Goal: Task Accomplishment & Management: Complete application form

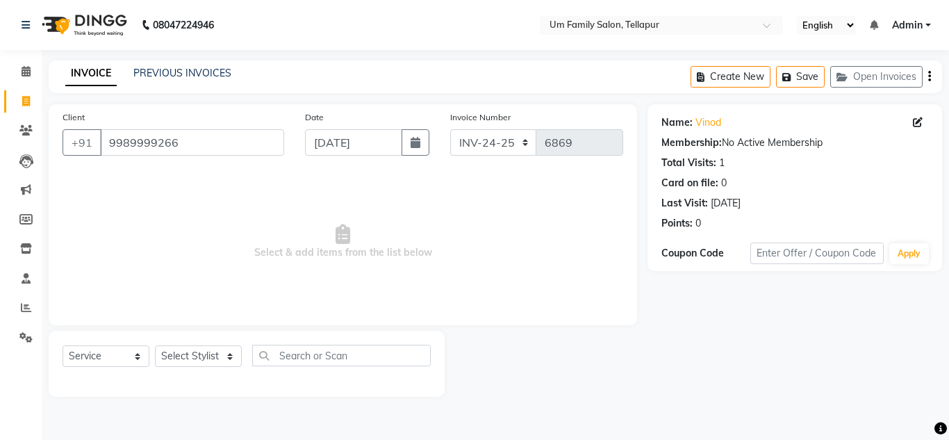
select select "service"
click at [203, 349] on select "Select Stylist Akash K. SAI pandu [PERSON_NAME]" at bounding box center [198, 356] width 87 height 22
select select "53917"
click at [155, 345] on select "Select Stylist Akash K. SAI pandu [PERSON_NAME]" at bounding box center [198, 356] width 87 height 22
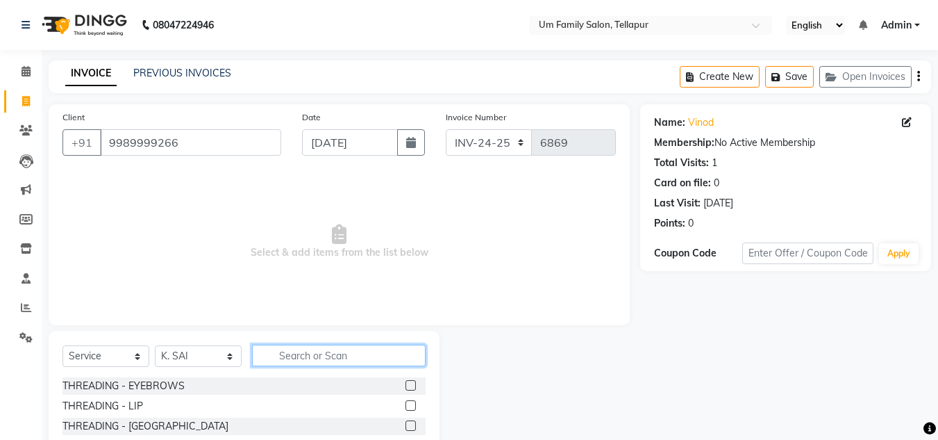
click at [299, 359] on input "text" at bounding box center [339, 355] width 174 height 22
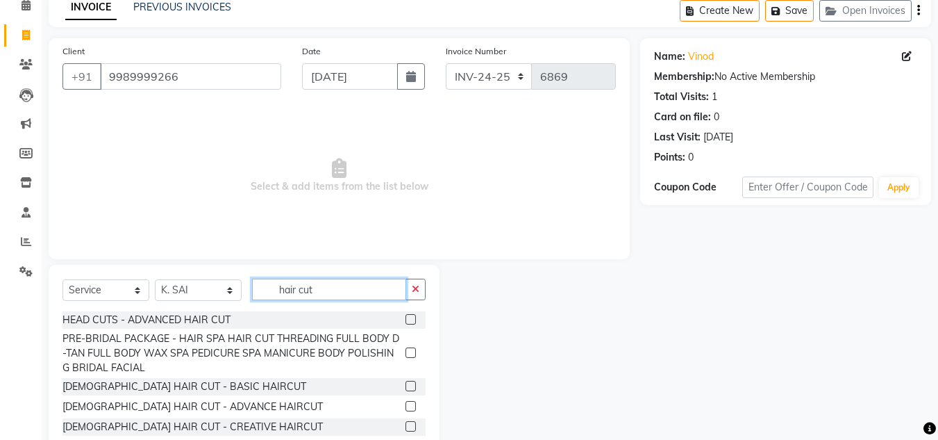
scroll to position [117, 0]
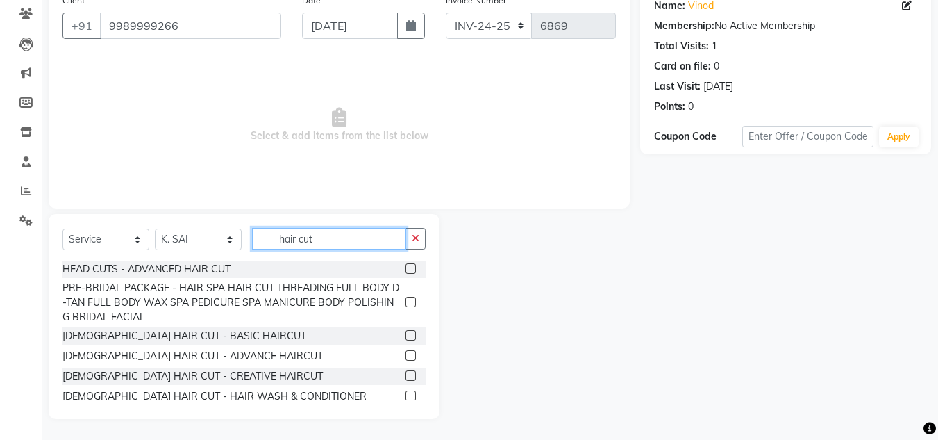
type input "hair cut"
click at [406, 333] on label at bounding box center [411, 335] width 10 height 10
click at [406, 333] on input "checkbox" at bounding box center [410, 335] width 9 height 9
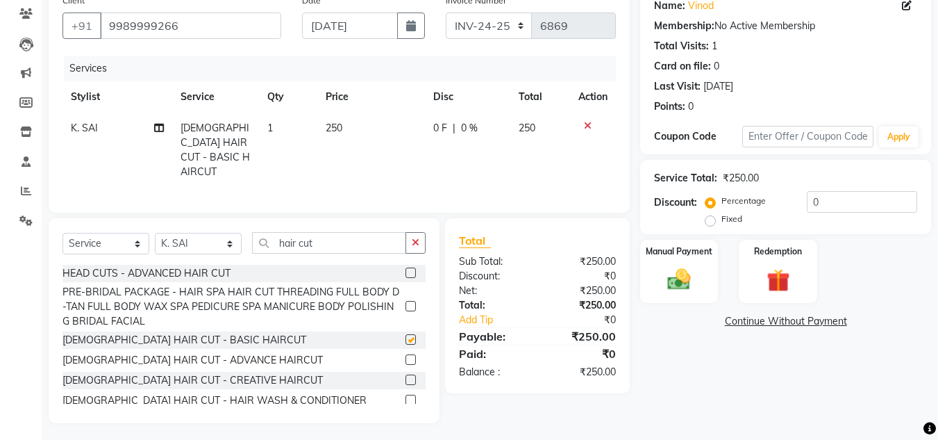
checkbox input "false"
click at [411, 235] on button "button" at bounding box center [416, 243] width 20 height 22
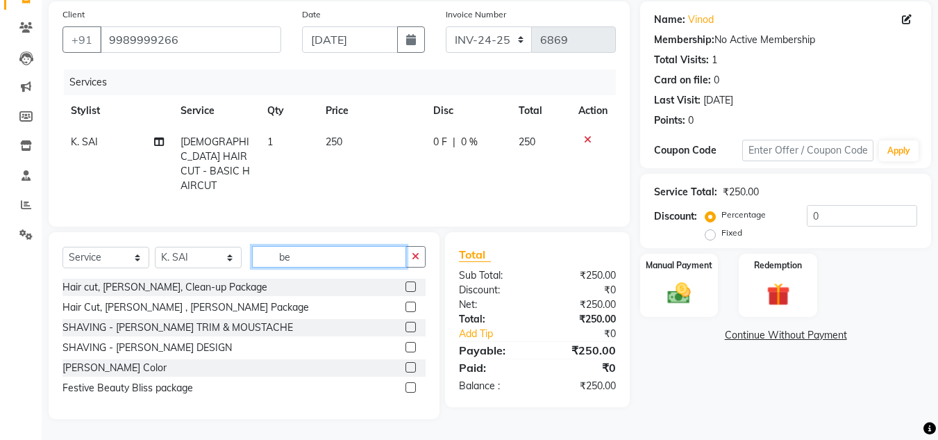
scroll to position [99, 0]
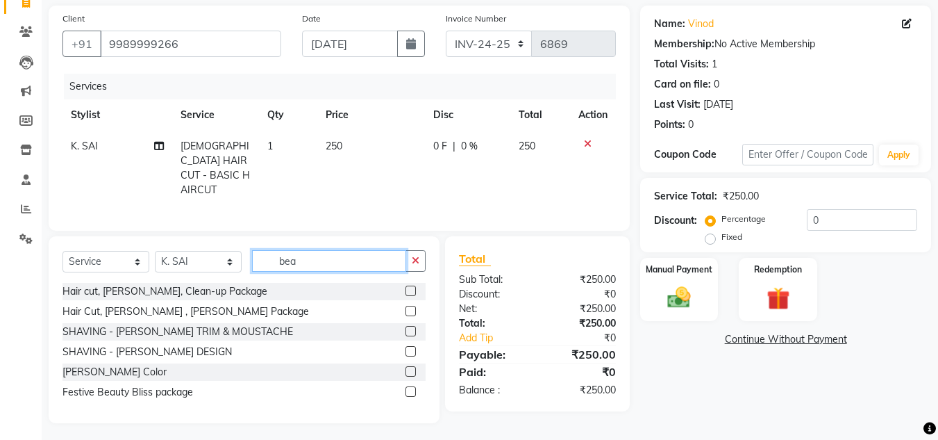
type input "bea"
click at [408, 346] on label at bounding box center [411, 351] width 10 height 10
click at [408, 347] on input "checkbox" at bounding box center [410, 351] width 9 height 9
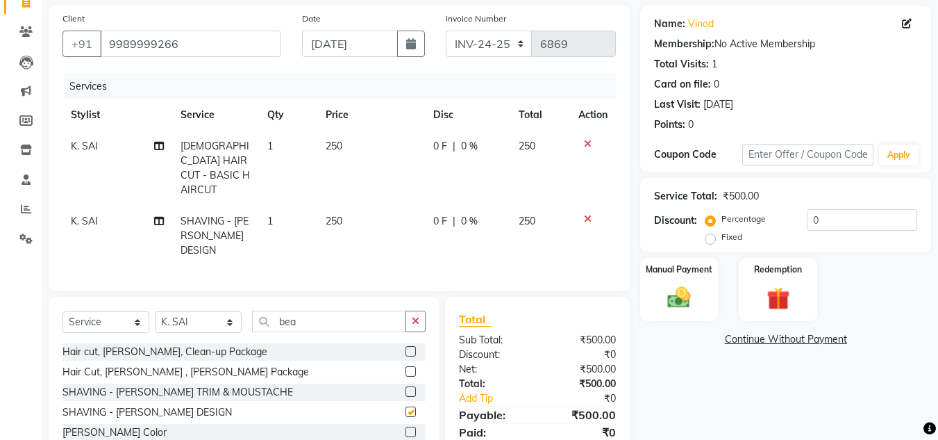
checkbox input "false"
click at [675, 294] on img at bounding box center [679, 297] width 39 height 28
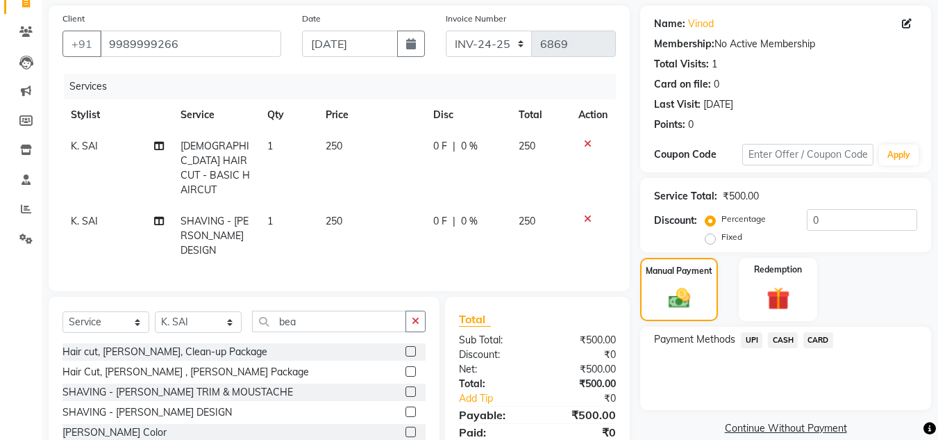
click at [747, 343] on span "UPI" at bounding box center [752, 340] width 22 height 16
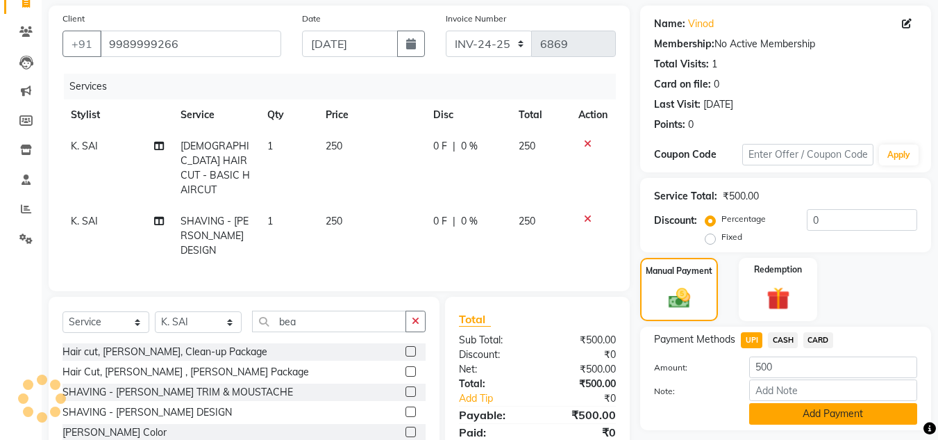
click at [817, 419] on button "Add Payment" at bounding box center [833, 414] width 168 height 22
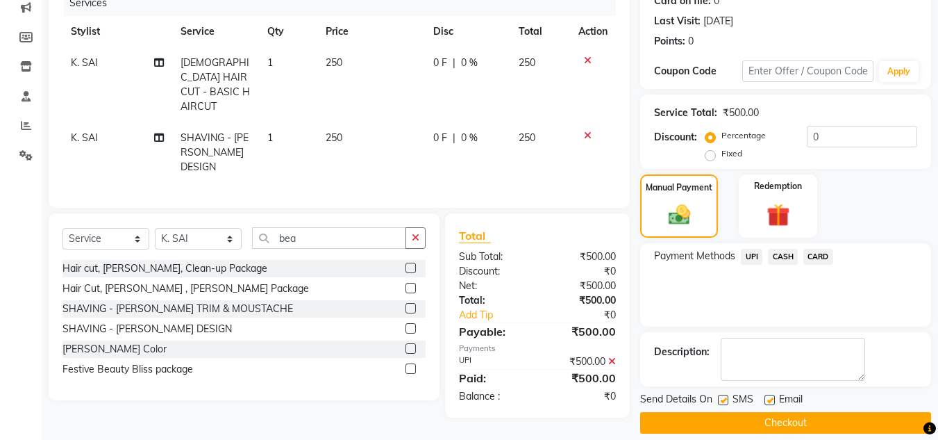
scroll to position [197, 0]
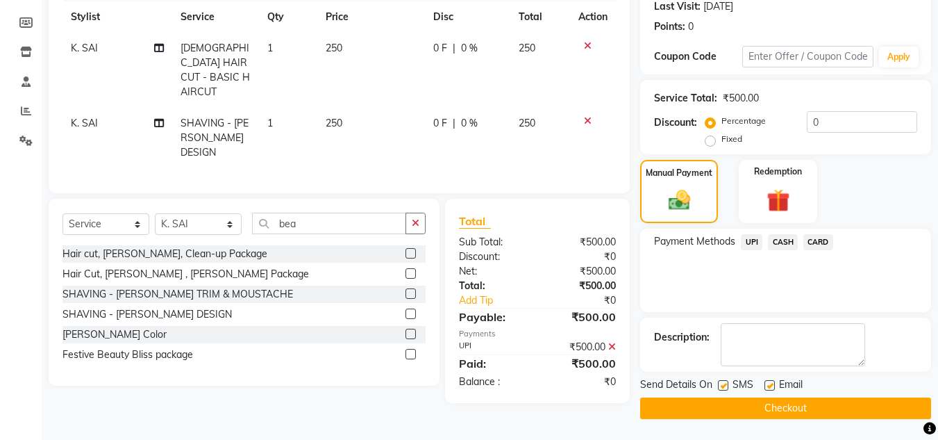
click at [850, 412] on button "Checkout" at bounding box center [785, 408] width 291 height 22
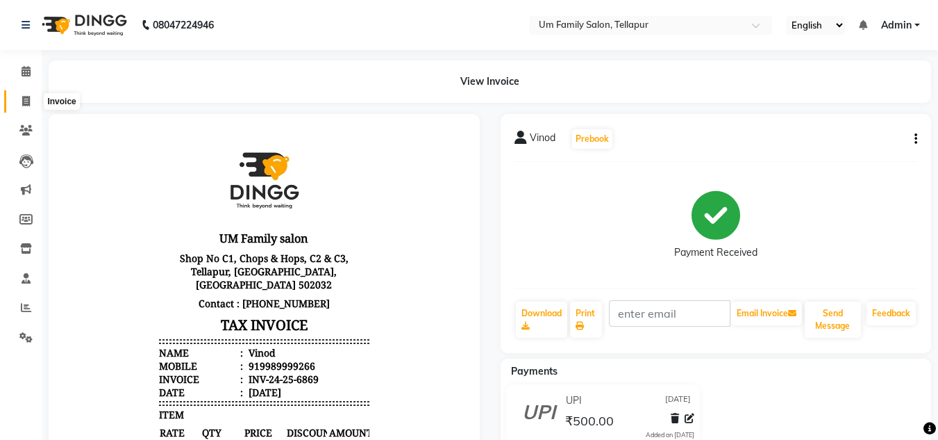
click at [35, 106] on span at bounding box center [26, 102] width 24 height 16
select select "service"
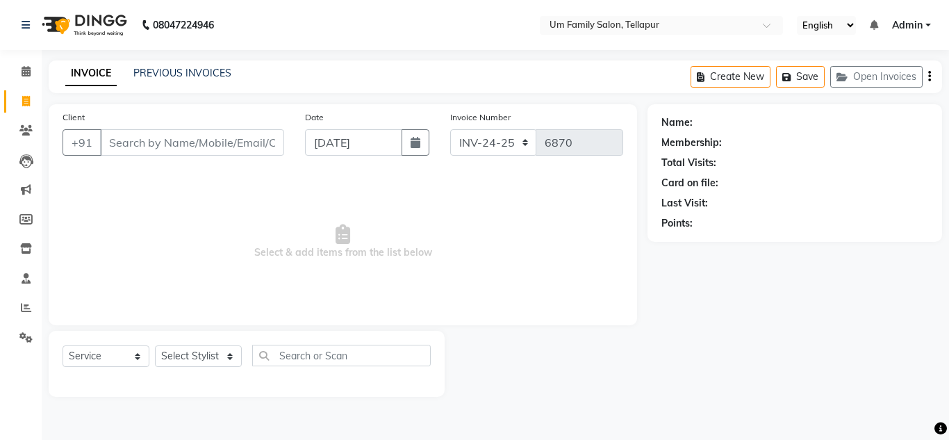
type input "0"
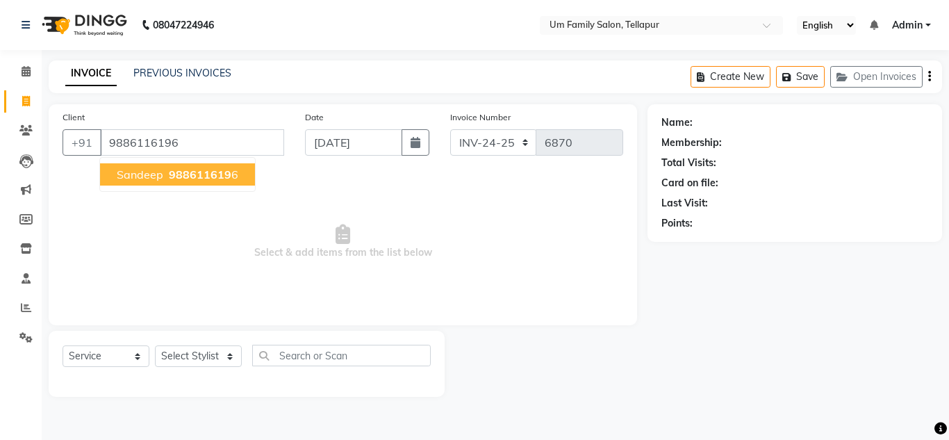
type input "9886116196"
click at [143, 171] on span "Sandeep" at bounding box center [140, 174] width 47 height 14
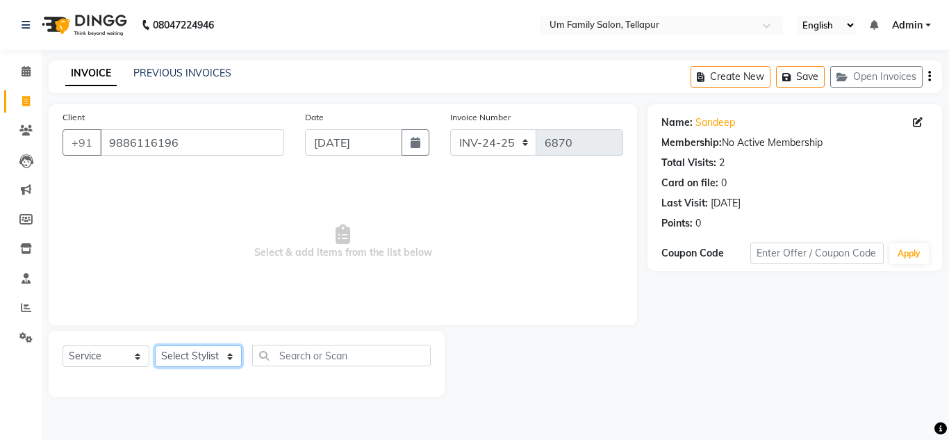
click at [216, 355] on select "Select Stylist Akash K. SAI pandu [PERSON_NAME]" at bounding box center [198, 356] width 87 height 22
select select "53917"
click at [155, 345] on select "Select Stylist Akash K. SAI pandu [PERSON_NAME]" at bounding box center [198, 356] width 87 height 22
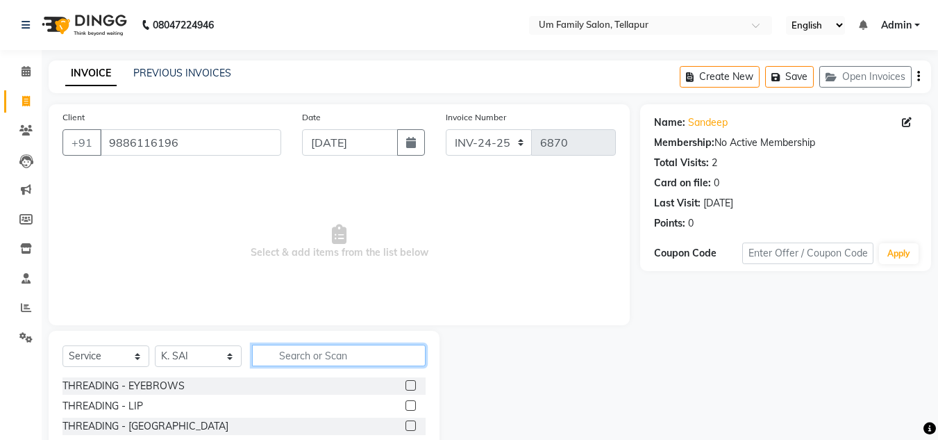
click at [294, 359] on input "text" at bounding box center [339, 355] width 174 height 22
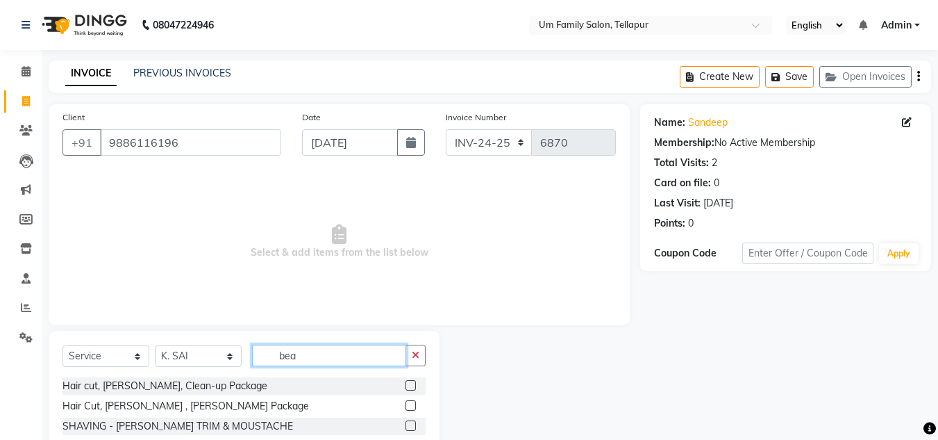
type input "bea"
click at [415, 425] on label at bounding box center [411, 425] width 10 height 10
click at [415, 425] on input "checkbox" at bounding box center [410, 426] width 9 height 9
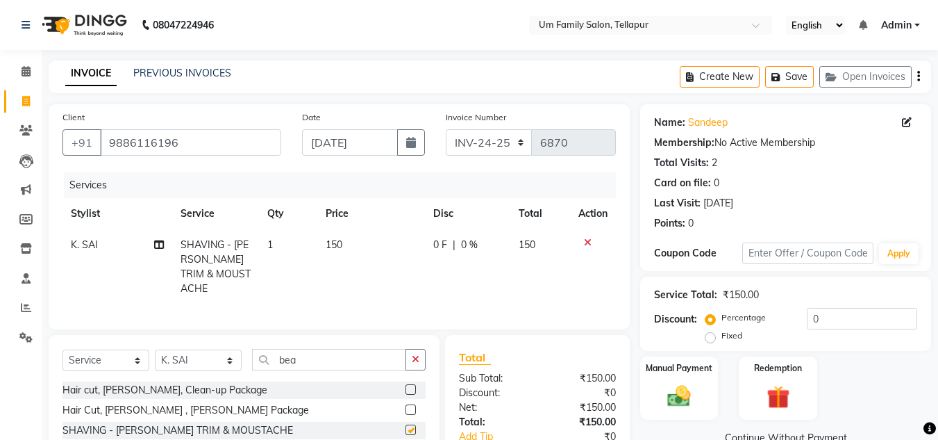
checkbox input "false"
click at [682, 391] on img at bounding box center [679, 396] width 39 height 28
click at [783, 434] on span "CASH" at bounding box center [783, 439] width 30 height 16
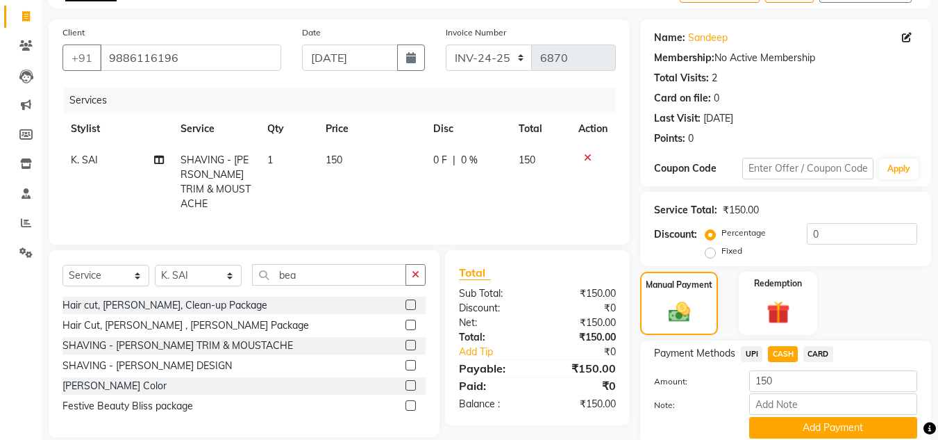
scroll to position [138, 0]
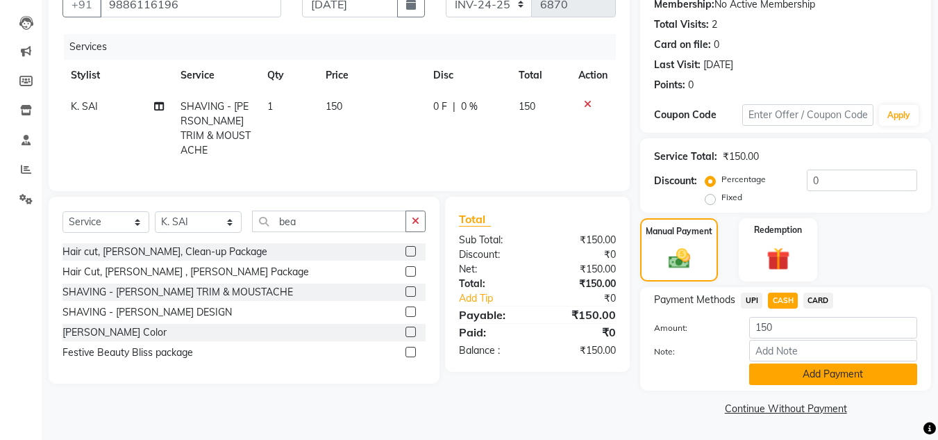
click at [847, 371] on button "Add Payment" at bounding box center [833, 374] width 168 height 22
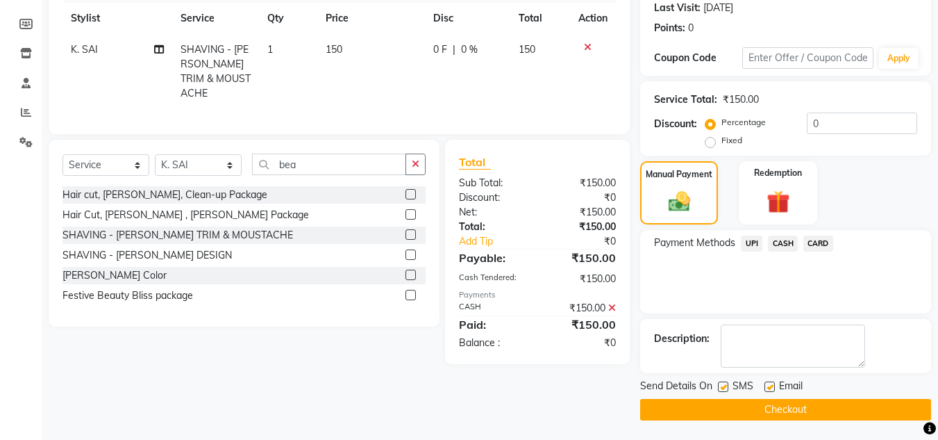
scroll to position [197, 0]
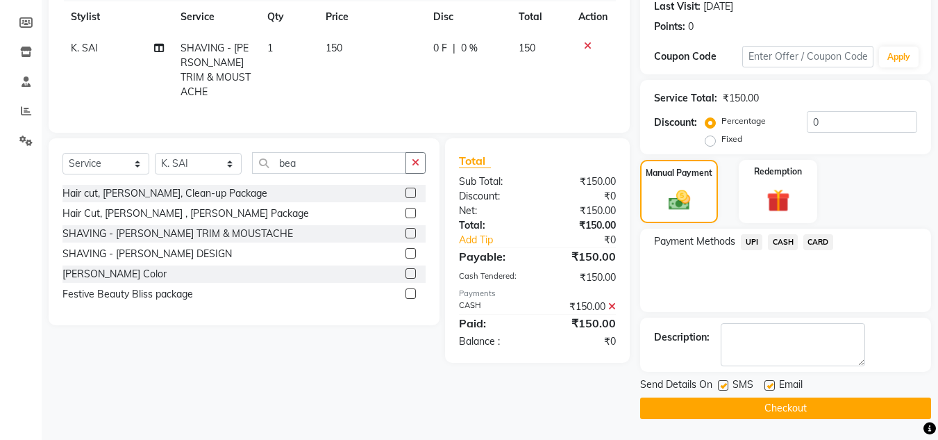
click at [877, 406] on button "Checkout" at bounding box center [785, 408] width 291 height 22
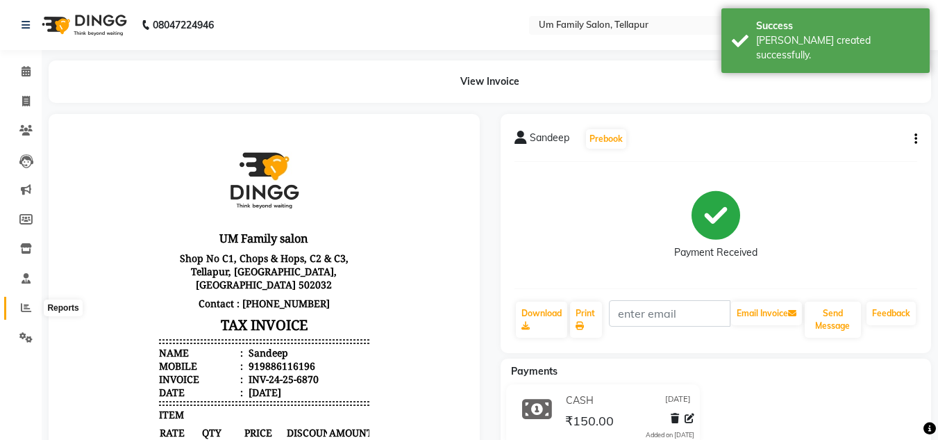
click at [24, 300] on span at bounding box center [26, 308] width 24 height 16
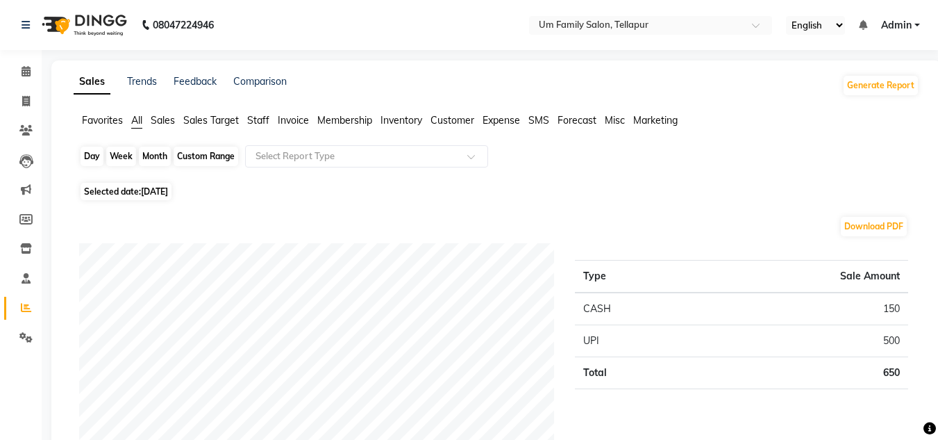
click at [93, 160] on div "Day" at bounding box center [92, 156] width 23 height 19
select select "9"
select select "2025"
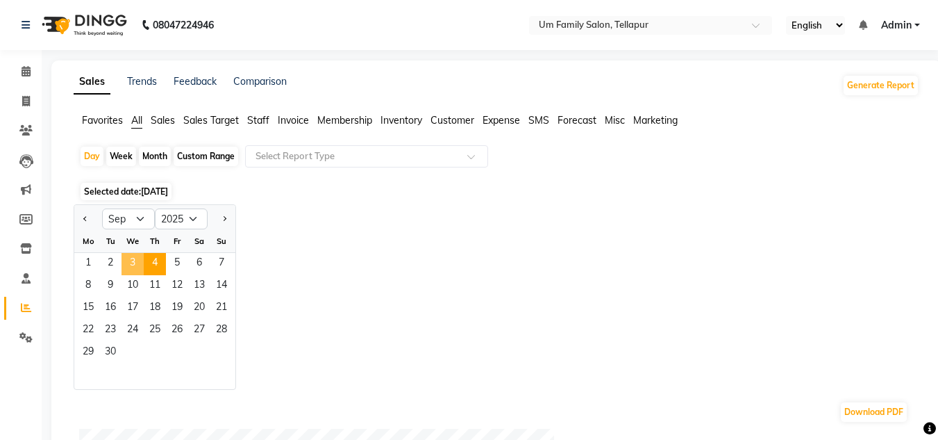
click at [131, 256] on span "3" at bounding box center [133, 264] width 22 height 22
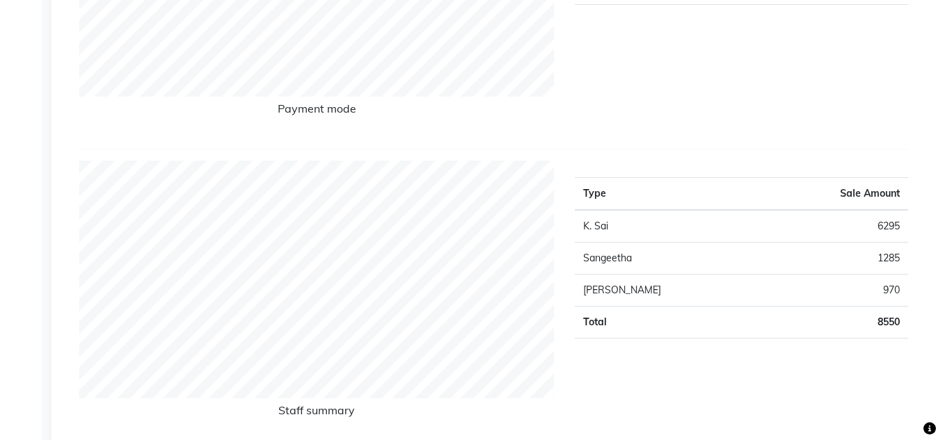
scroll to position [768, 0]
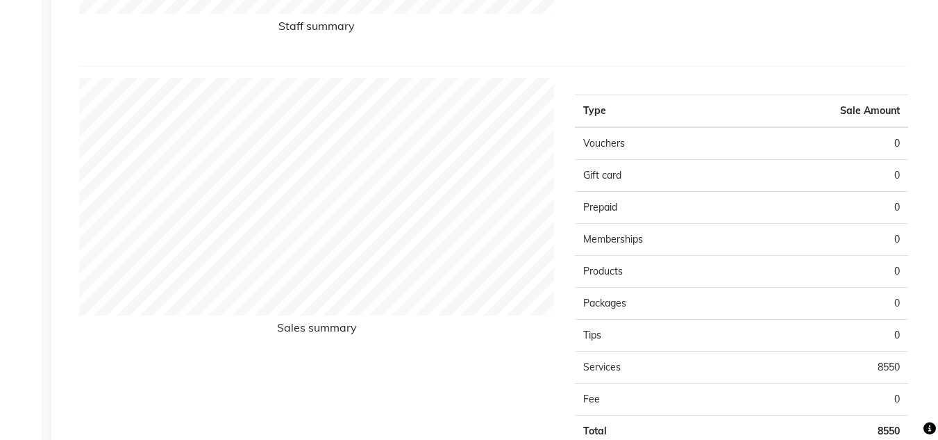
click at [936, 279] on div "Sales Trends Feedback Comparison Generate Report Favorites All Sales Sales Targ…" at bounding box center [496, 372] width 890 height 2161
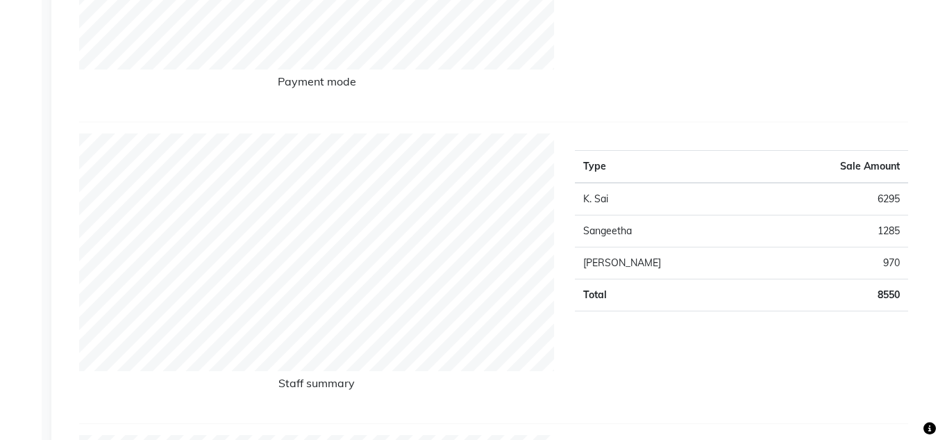
scroll to position [27, 0]
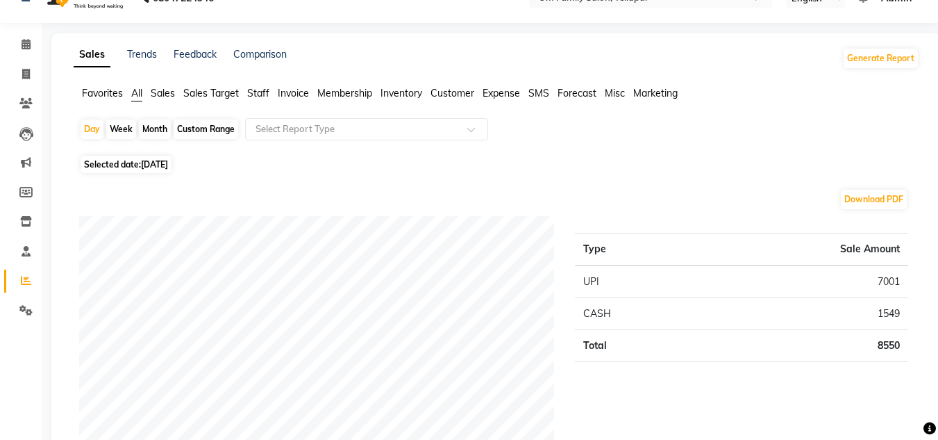
click at [158, 126] on div "Month" at bounding box center [155, 128] width 32 height 19
select select "9"
select select "2025"
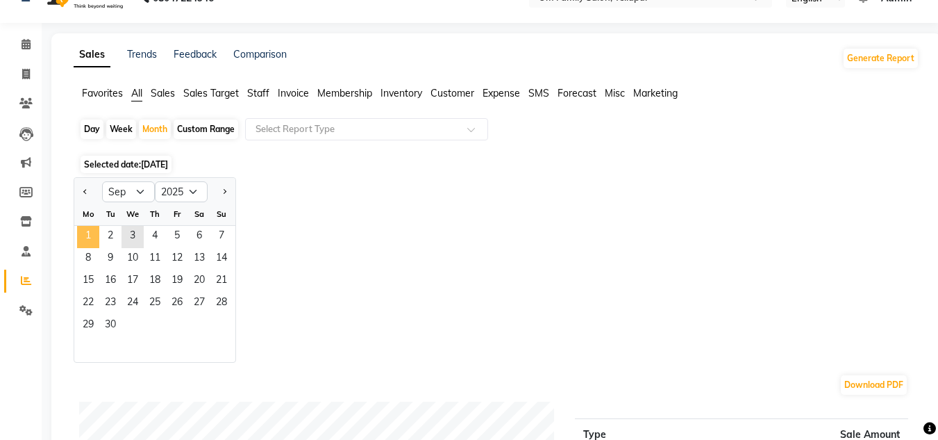
click at [79, 235] on span "1" at bounding box center [88, 237] width 22 height 22
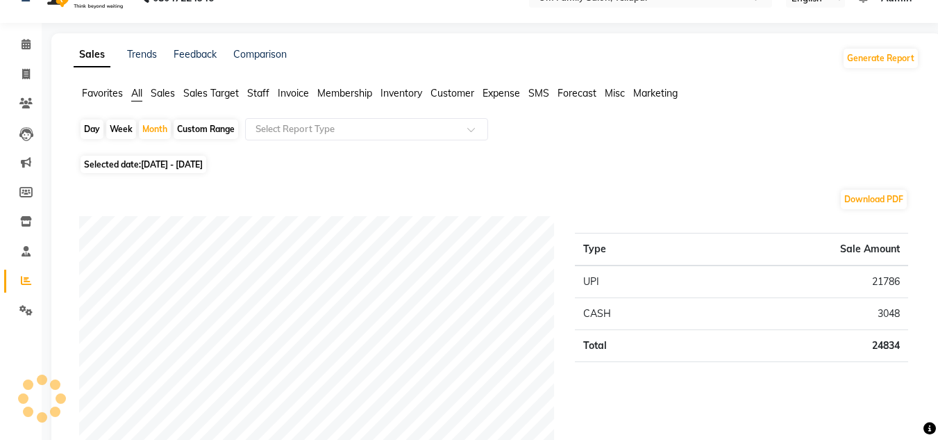
scroll to position [411, 0]
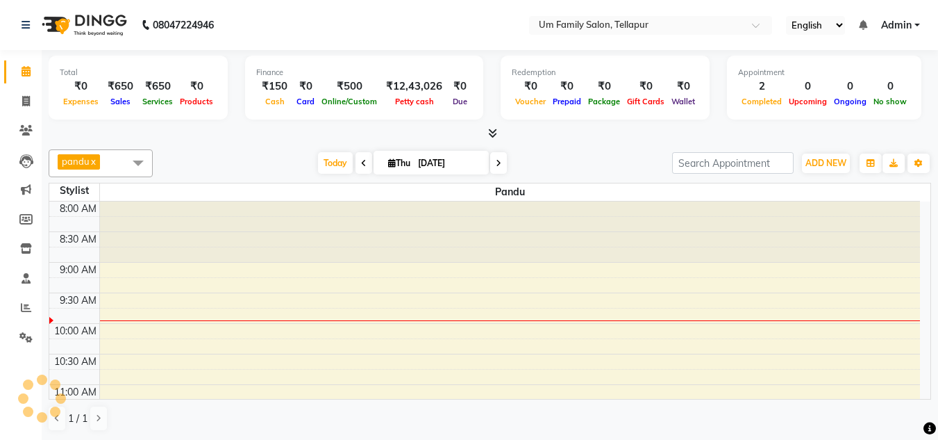
click at [39, 183] on li "Marketing" at bounding box center [21, 190] width 42 height 30
click at [24, 306] on icon at bounding box center [26, 307] width 10 height 10
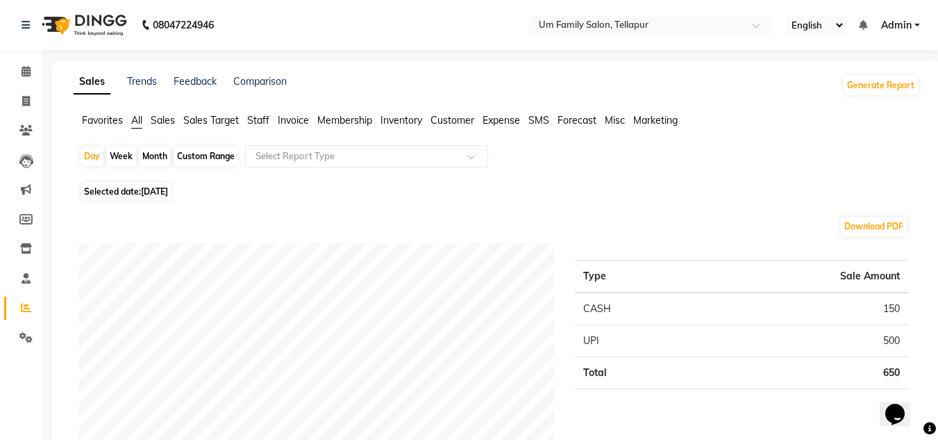
click at [161, 157] on div "Month" at bounding box center [155, 156] width 32 height 19
select select "9"
select select "2025"
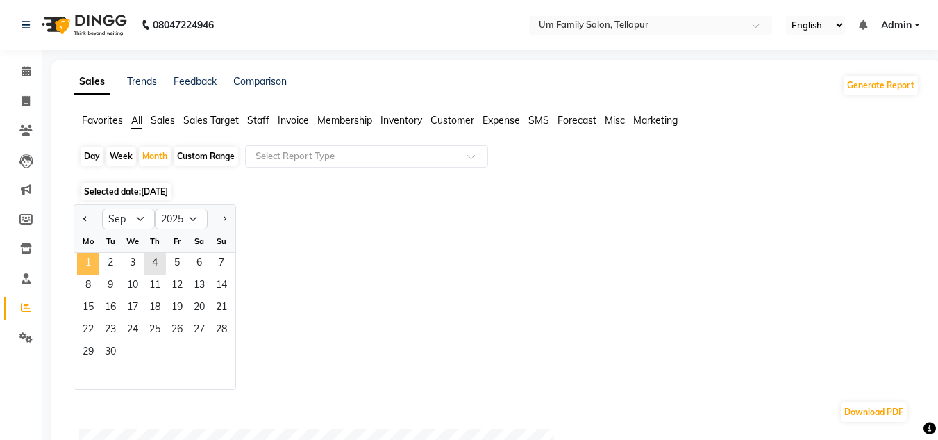
click at [94, 260] on span "1" at bounding box center [88, 264] width 22 height 22
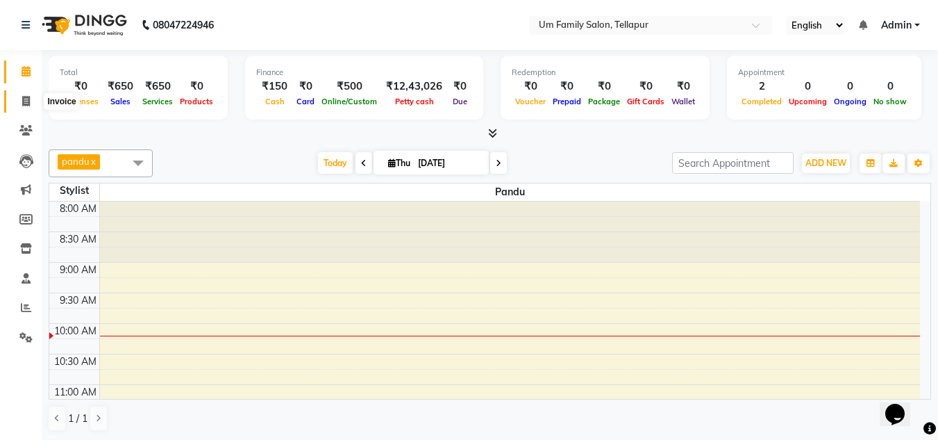
click at [24, 102] on icon at bounding box center [26, 101] width 8 height 10
select select "service"
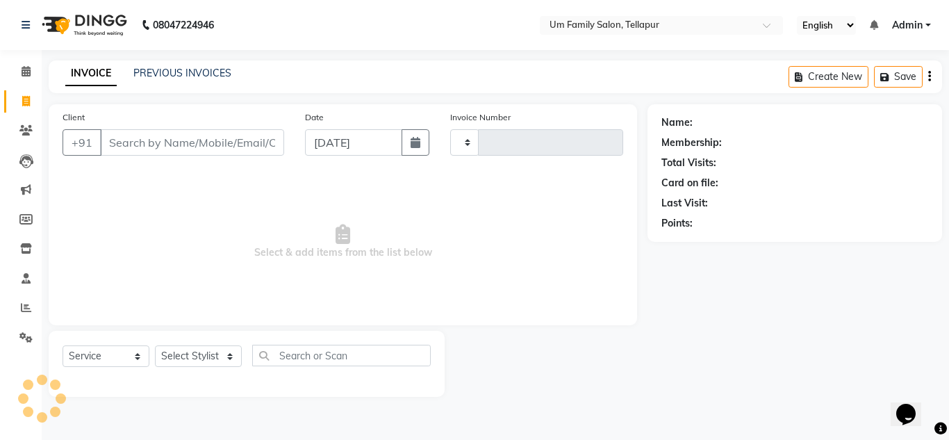
type input "6871"
select select "5102"
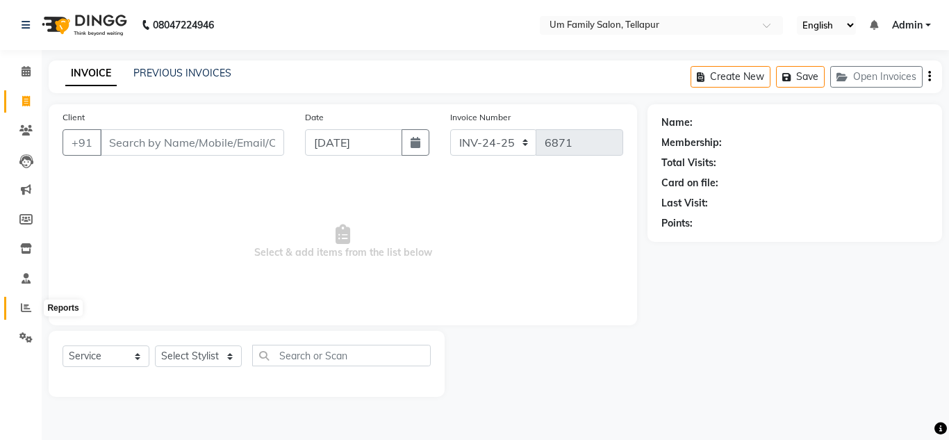
click at [25, 310] on icon at bounding box center [26, 307] width 10 height 10
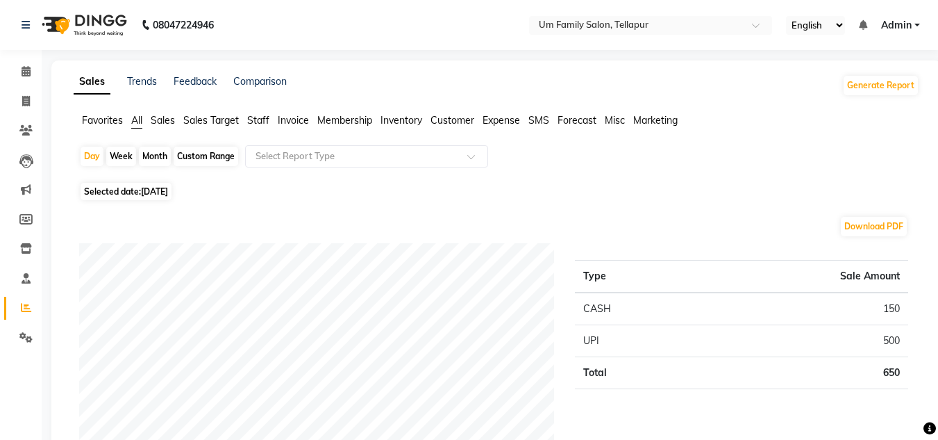
click at [153, 156] on div "Month" at bounding box center [155, 156] width 32 height 19
select select "9"
select select "2025"
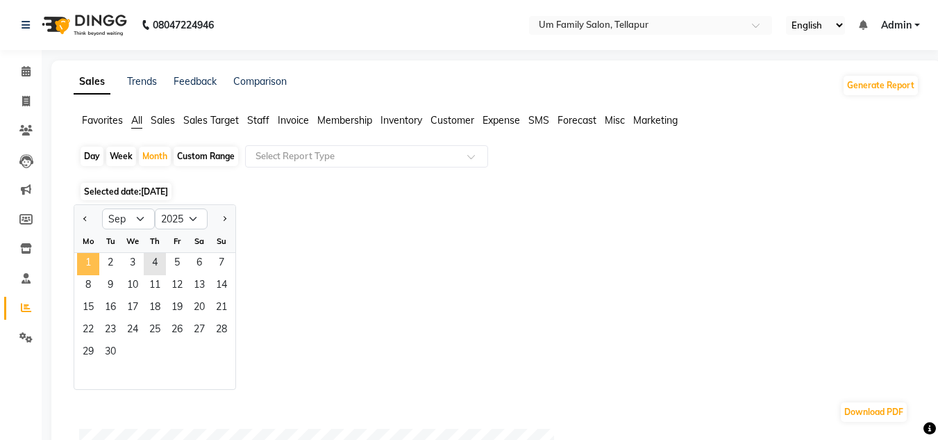
click at [97, 263] on span "1" at bounding box center [88, 264] width 22 height 22
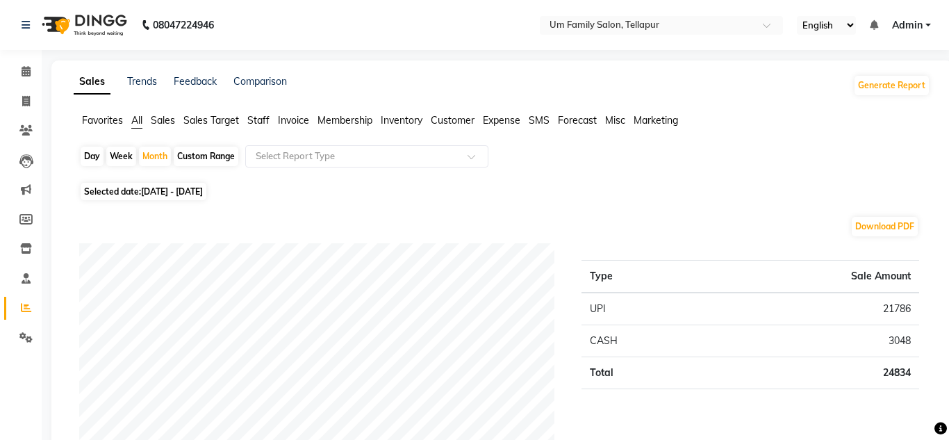
select select "service"
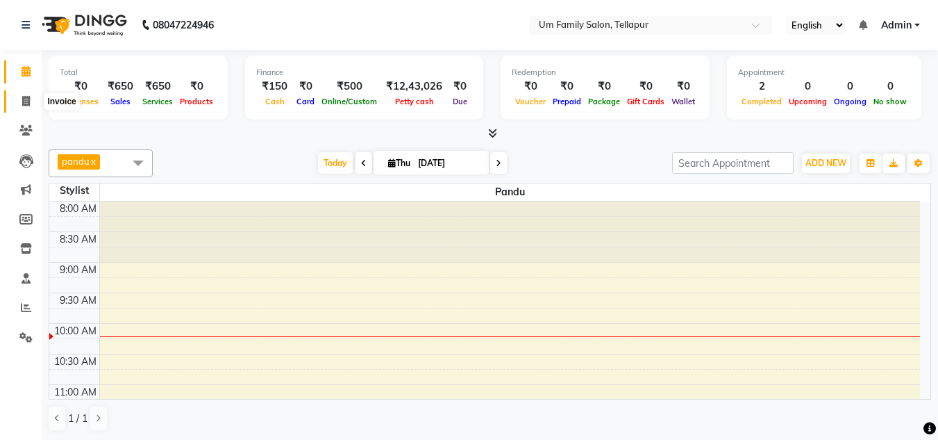
click at [31, 98] on span at bounding box center [26, 102] width 24 height 16
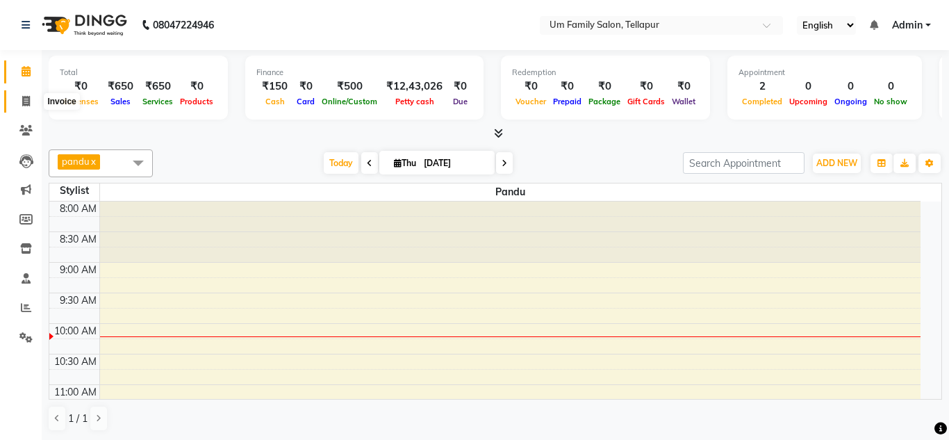
select select "service"
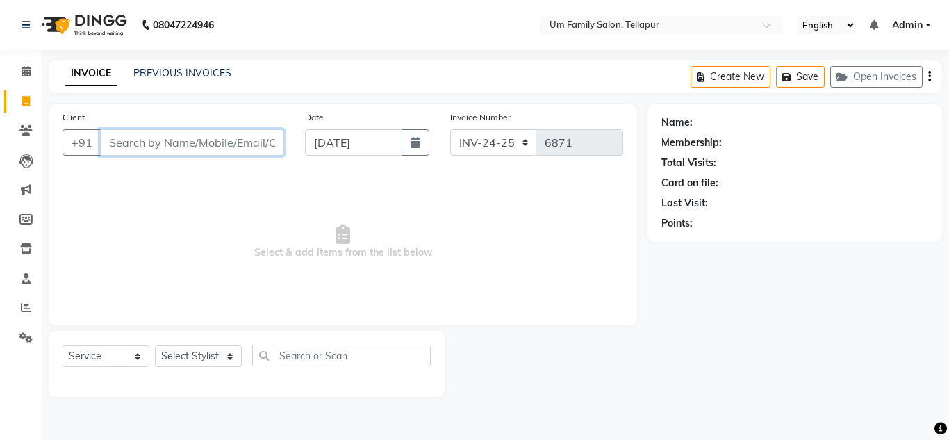
click at [214, 142] on input "Client" at bounding box center [192, 142] width 184 height 26
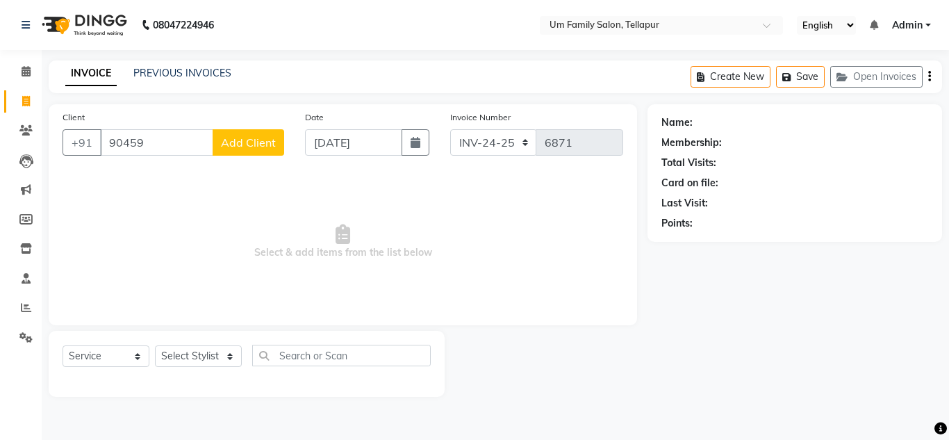
click at [178, 198] on span "Select & add items from the list below" at bounding box center [343, 241] width 560 height 139
click at [165, 146] on input "90459" at bounding box center [156, 142] width 113 height 26
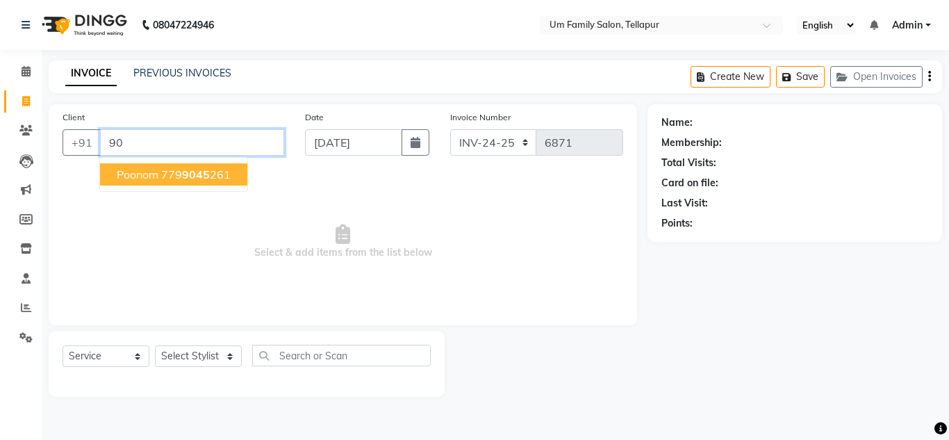
type input "9"
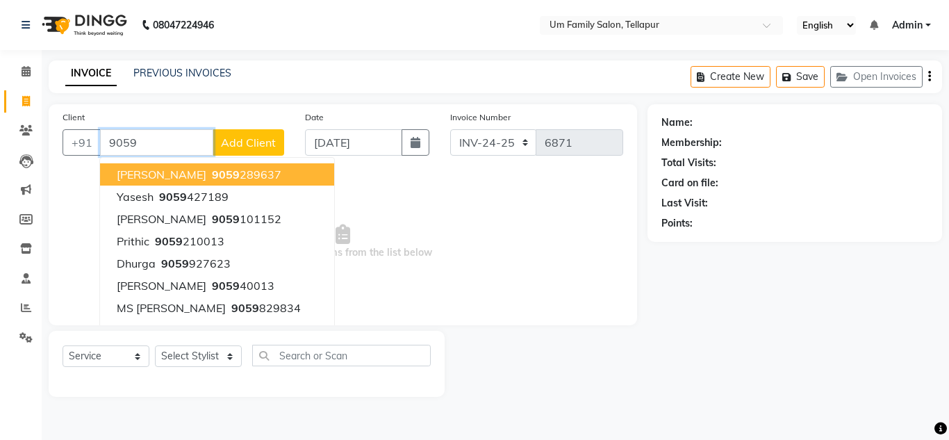
click at [157, 169] on span "[PERSON_NAME]" at bounding box center [162, 174] width 90 height 14
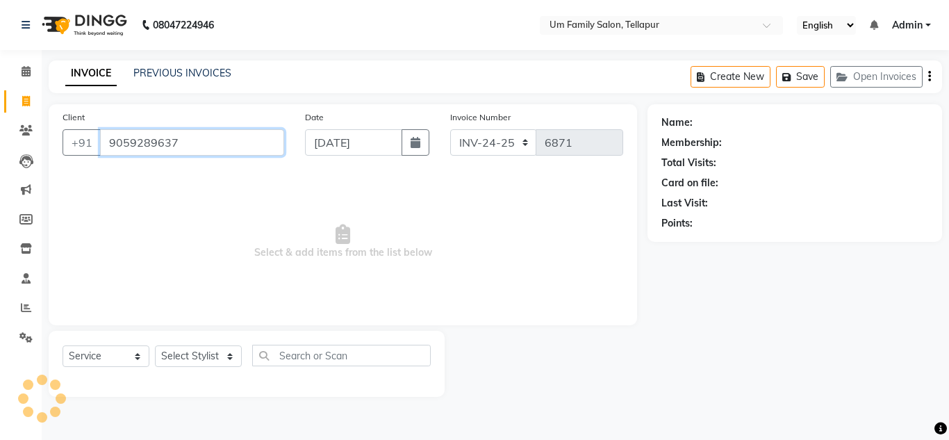
type input "9059289637"
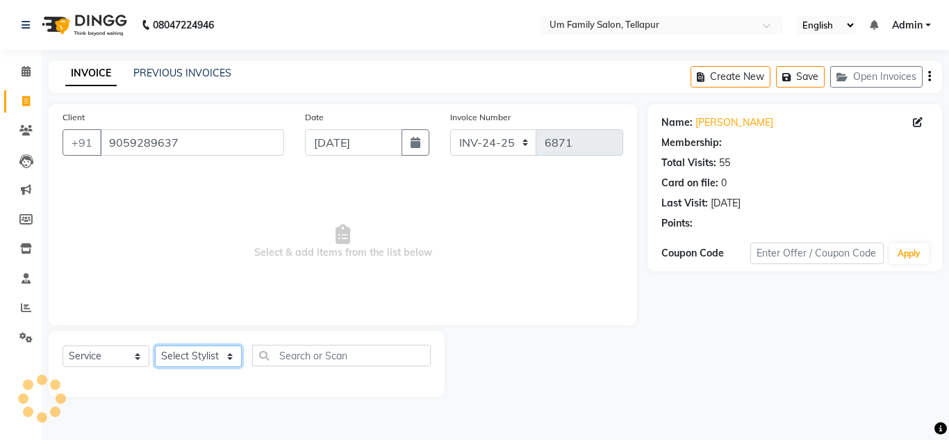
click at [176, 359] on select "Select Stylist Akash K. SAI pandu [PERSON_NAME]" at bounding box center [198, 356] width 87 height 22
select select "1: Object"
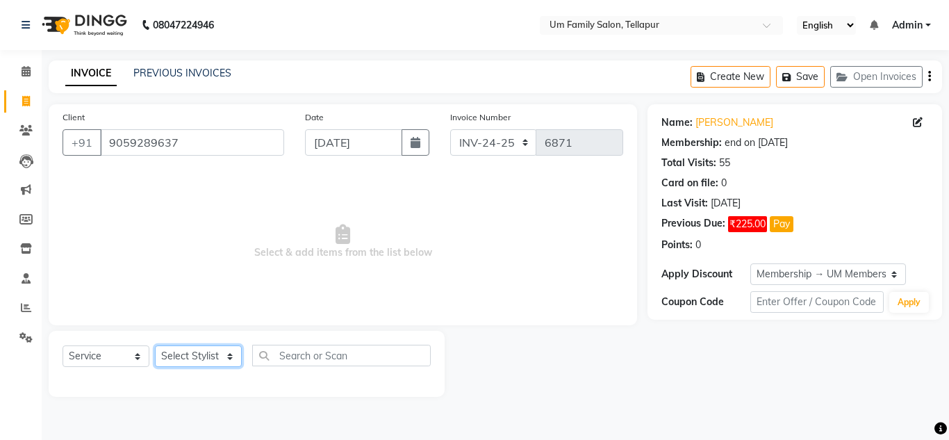
select select "53917"
click at [155, 345] on select "Select Stylist Akash K. SAI pandu [PERSON_NAME]" at bounding box center [198, 356] width 87 height 22
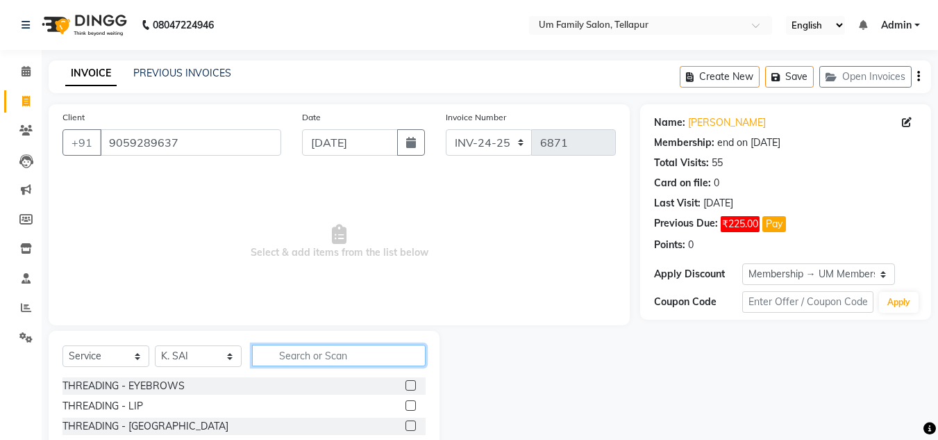
click at [292, 363] on input "text" at bounding box center [339, 355] width 174 height 22
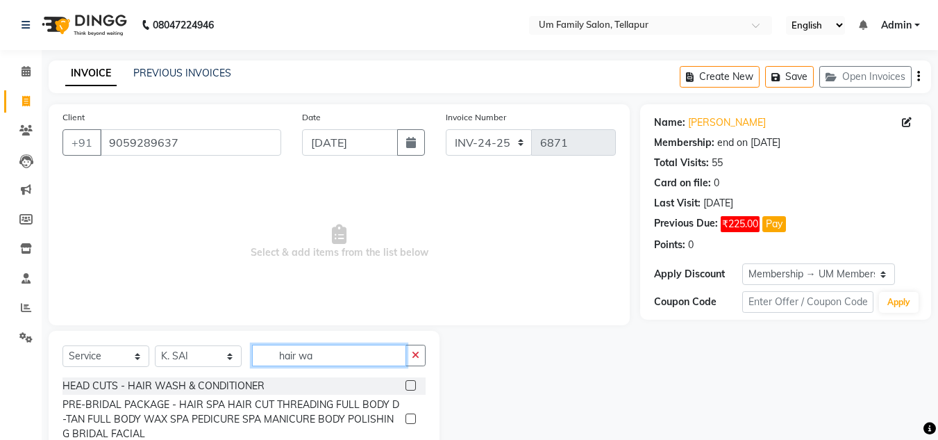
type input "hair wa"
click at [406, 379] on div at bounding box center [416, 385] width 20 height 17
click at [392, 392] on div "HEAD CUTS - HAIR WASH & CONDITIONER" at bounding box center [244, 385] width 363 height 17
click at [406, 388] on label at bounding box center [411, 385] width 10 height 10
click at [406, 388] on input "checkbox" at bounding box center [410, 385] width 9 height 9
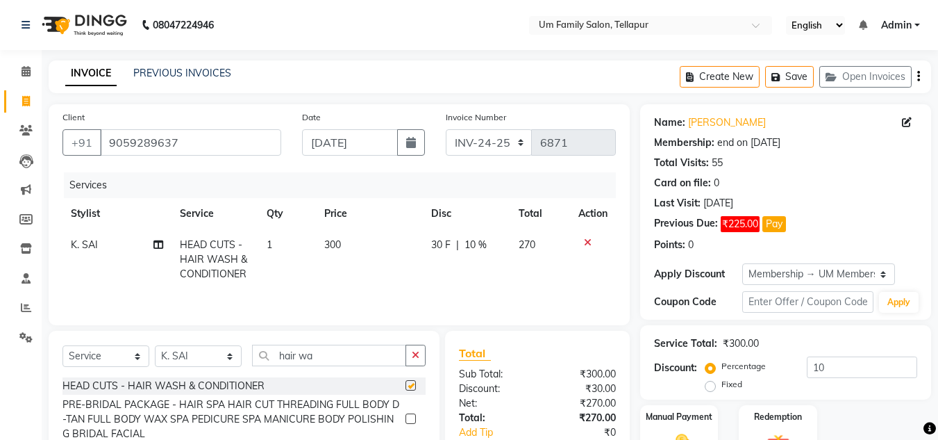
checkbox input "false"
click at [590, 240] on icon at bounding box center [588, 243] width 8 height 10
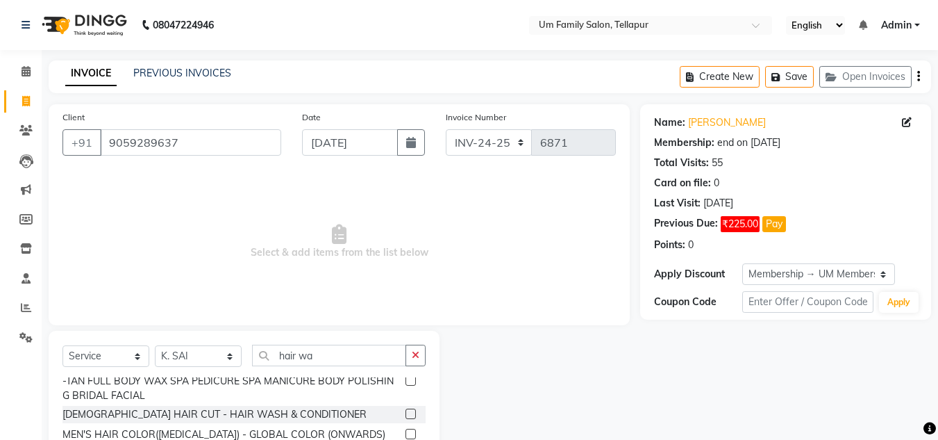
scroll to position [40, 0]
click at [406, 410] on label at bounding box center [411, 412] width 10 height 10
click at [406, 410] on input "checkbox" at bounding box center [410, 412] width 9 height 9
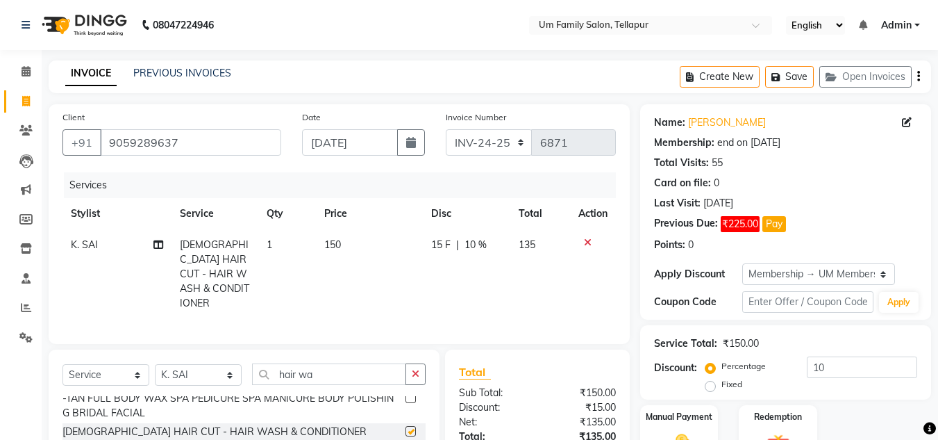
checkbox input "false"
click at [682, 433] on img at bounding box center [679, 445] width 39 height 28
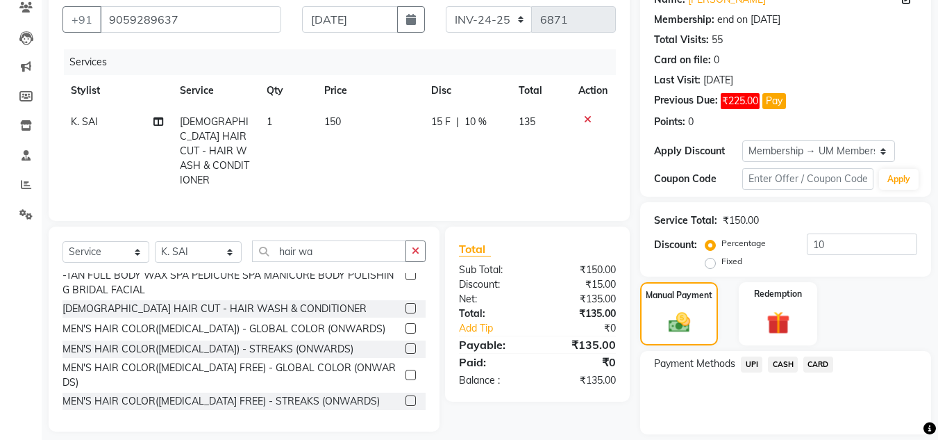
scroll to position [167, 0]
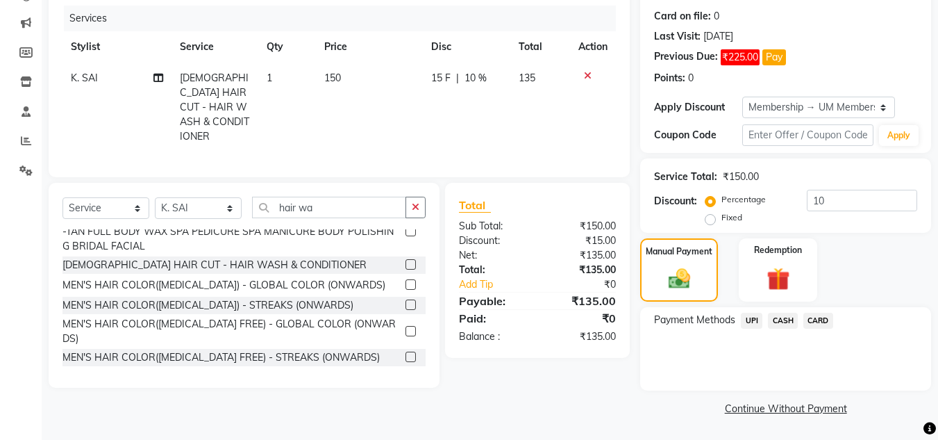
click at [754, 324] on span "UPI" at bounding box center [752, 321] width 22 height 16
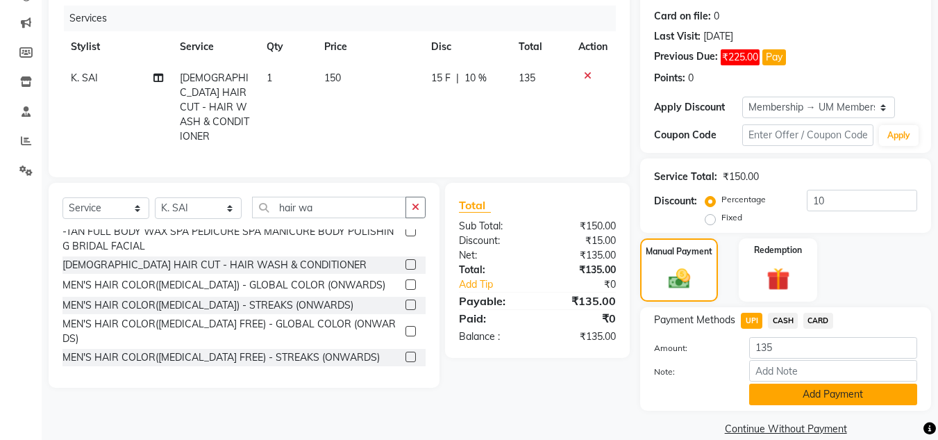
click at [888, 395] on button "Add Payment" at bounding box center [833, 394] width 168 height 22
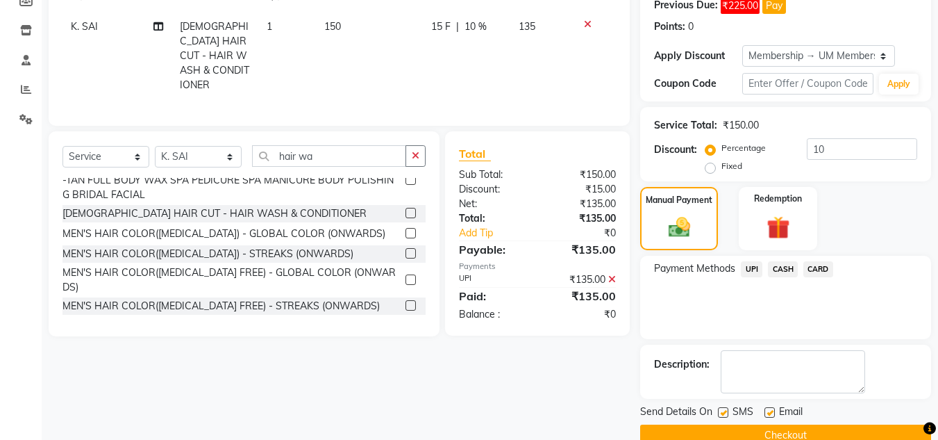
scroll to position [245, 0]
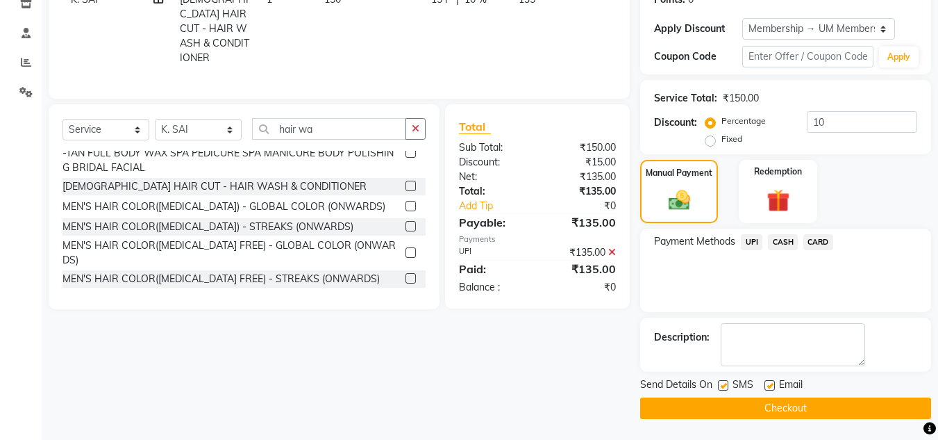
click at [849, 407] on button "Checkout" at bounding box center [785, 408] width 291 height 22
